Goal: Task Accomplishment & Management: Manage account settings

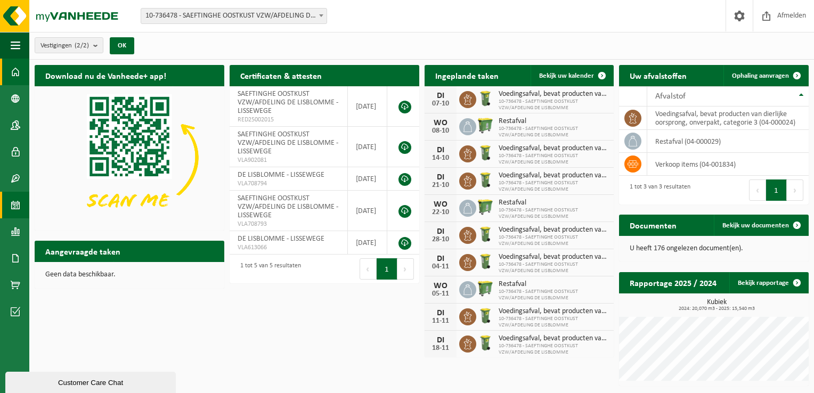
click at [17, 203] on span at bounding box center [16, 205] width 10 height 27
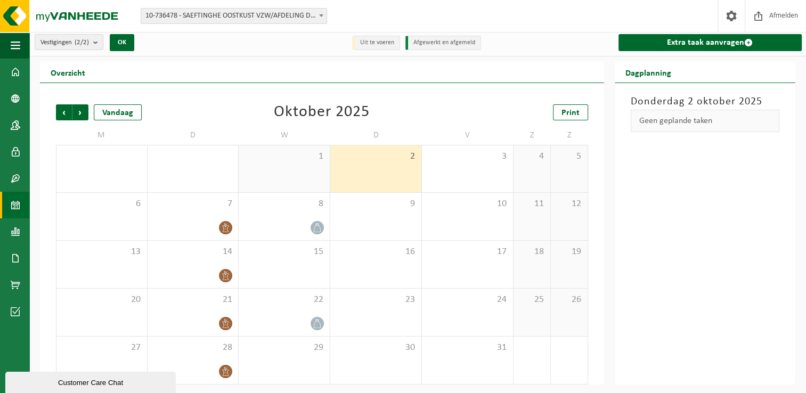
scroll to position [4, 0]
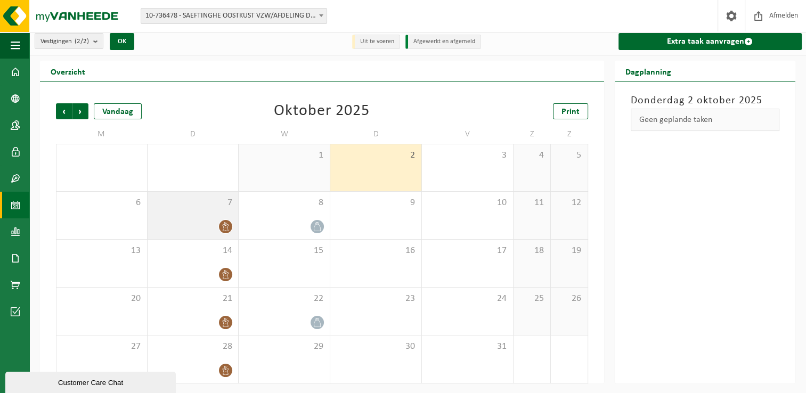
click at [206, 223] on div at bounding box center [193, 226] width 80 height 14
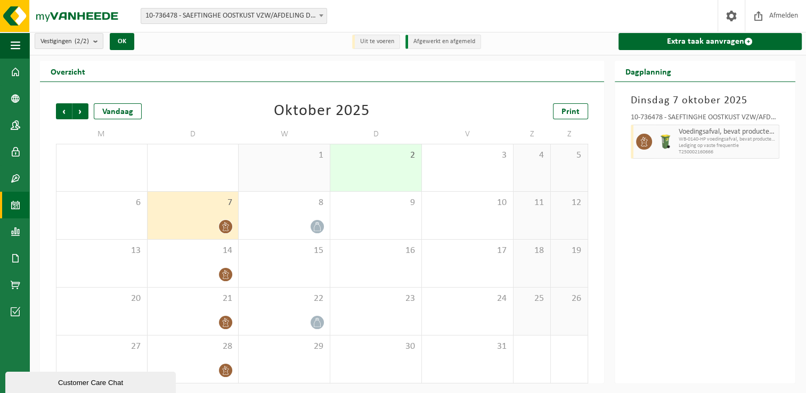
click at [225, 228] on icon at bounding box center [225, 226] width 9 height 9
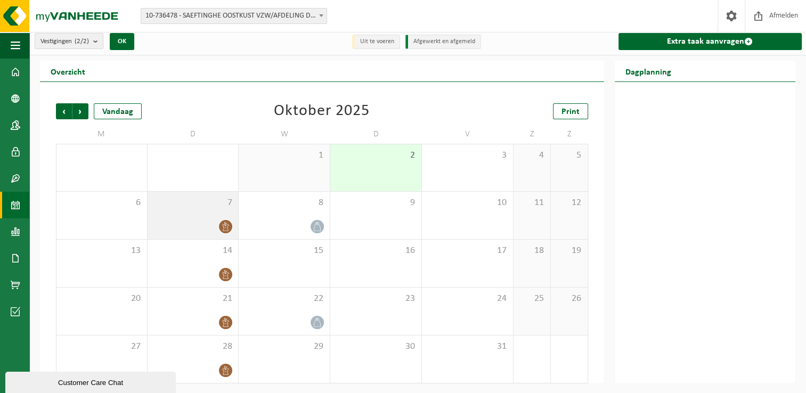
drag, startPoint x: 215, startPoint y: 225, endPoint x: 183, endPoint y: 214, distance: 33.9
click at [183, 214] on div "7" at bounding box center [193, 215] width 91 height 47
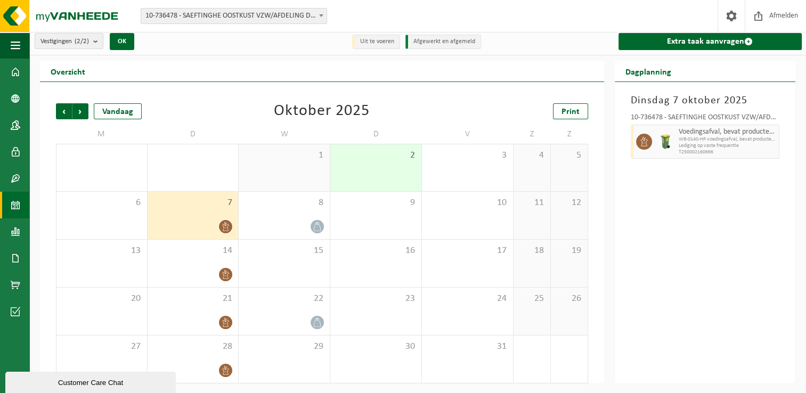
click at [224, 229] on icon at bounding box center [225, 226] width 9 height 9
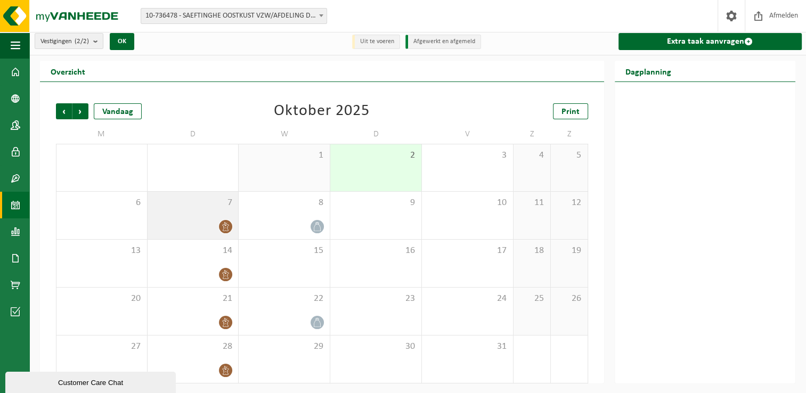
click at [224, 229] on icon at bounding box center [225, 226] width 9 height 9
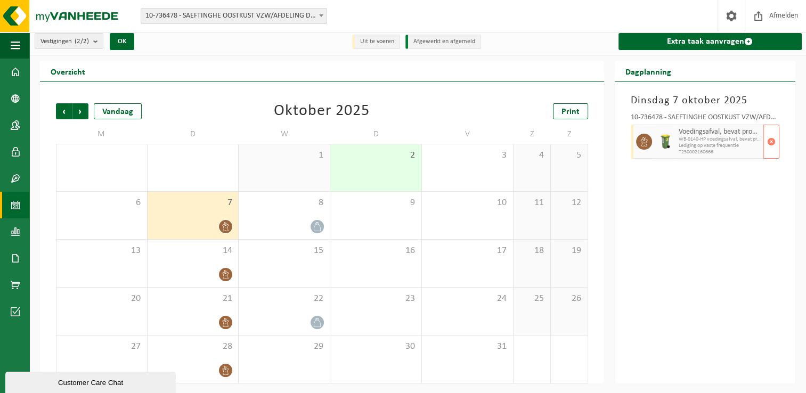
click at [687, 144] on span "Lediging op vaste frequentie" at bounding box center [720, 146] width 83 height 6
click at [773, 138] on span "button" at bounding box center [771, 141] width 9 height 21
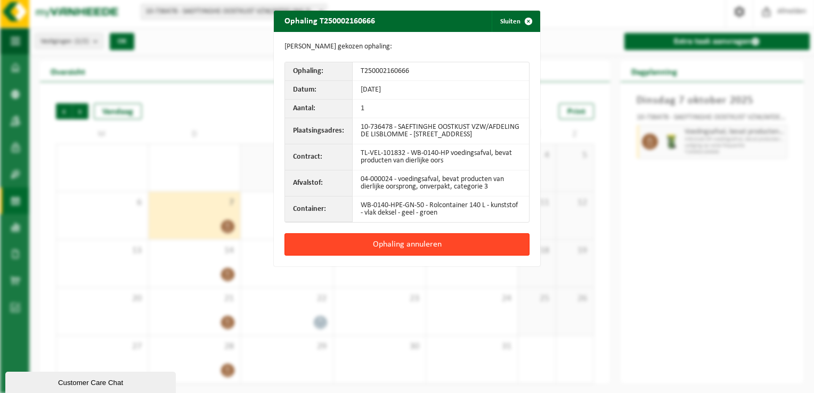
click at [440, 254] on button "Ophaling annuleren" at bounding box center [406, 244] width 245 height 22
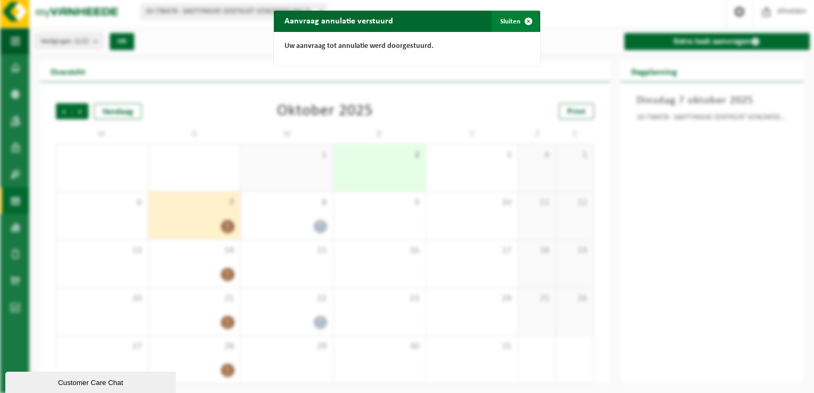
click at [509, 26] on button "Sluiten" at bounding box center [515, 21] width 47 height 21
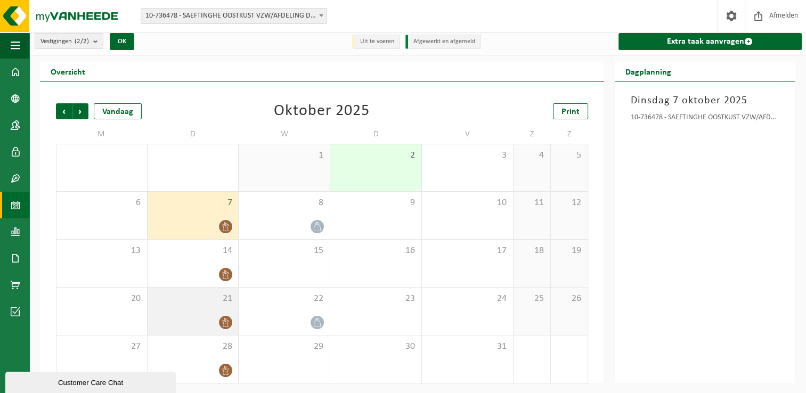
click at [194, 299] on span "21" at bounding box center [193, 299] width 80 height 12
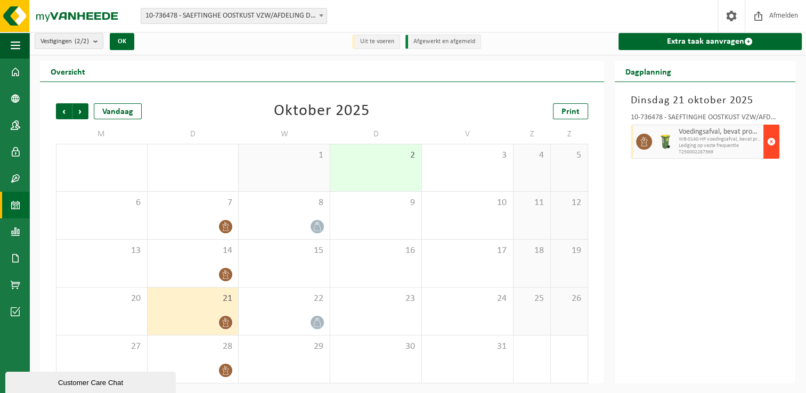
click at [777, 138] on button "button" at bounding box center [771, 142] width 16 height 34
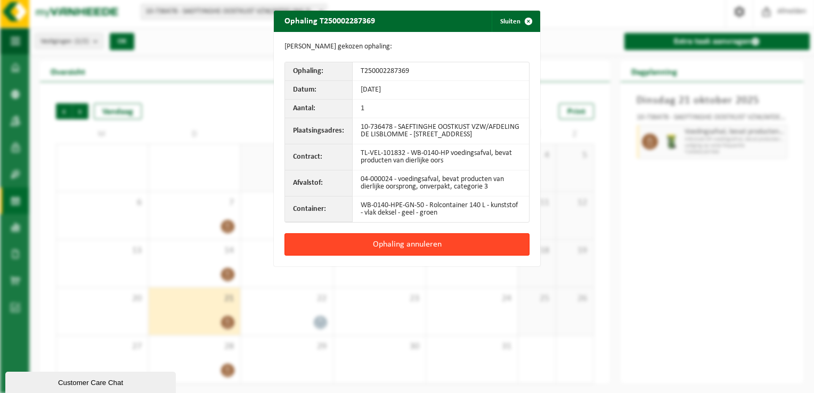
click at [407, 247] on button "Ophaling annuleren" at bounding box center [406, 244] width 245 height 22
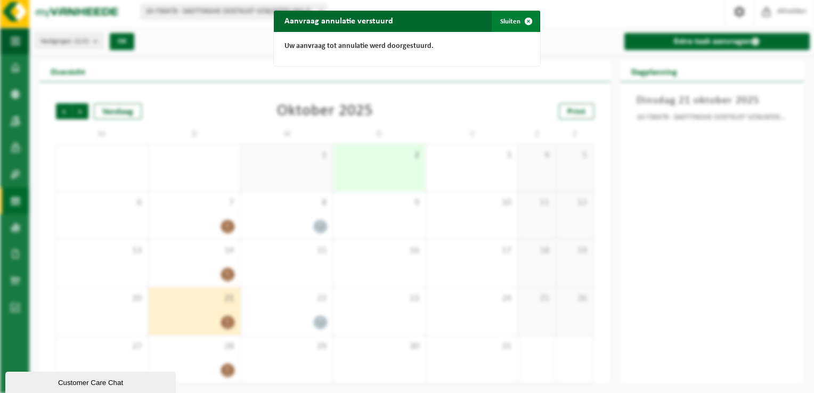
click at [501, 14] on button "Sluiten" at bounding box center [515, 21] width 47 height 21
